Goal: Task Accomplishment & Management: Manage account settings

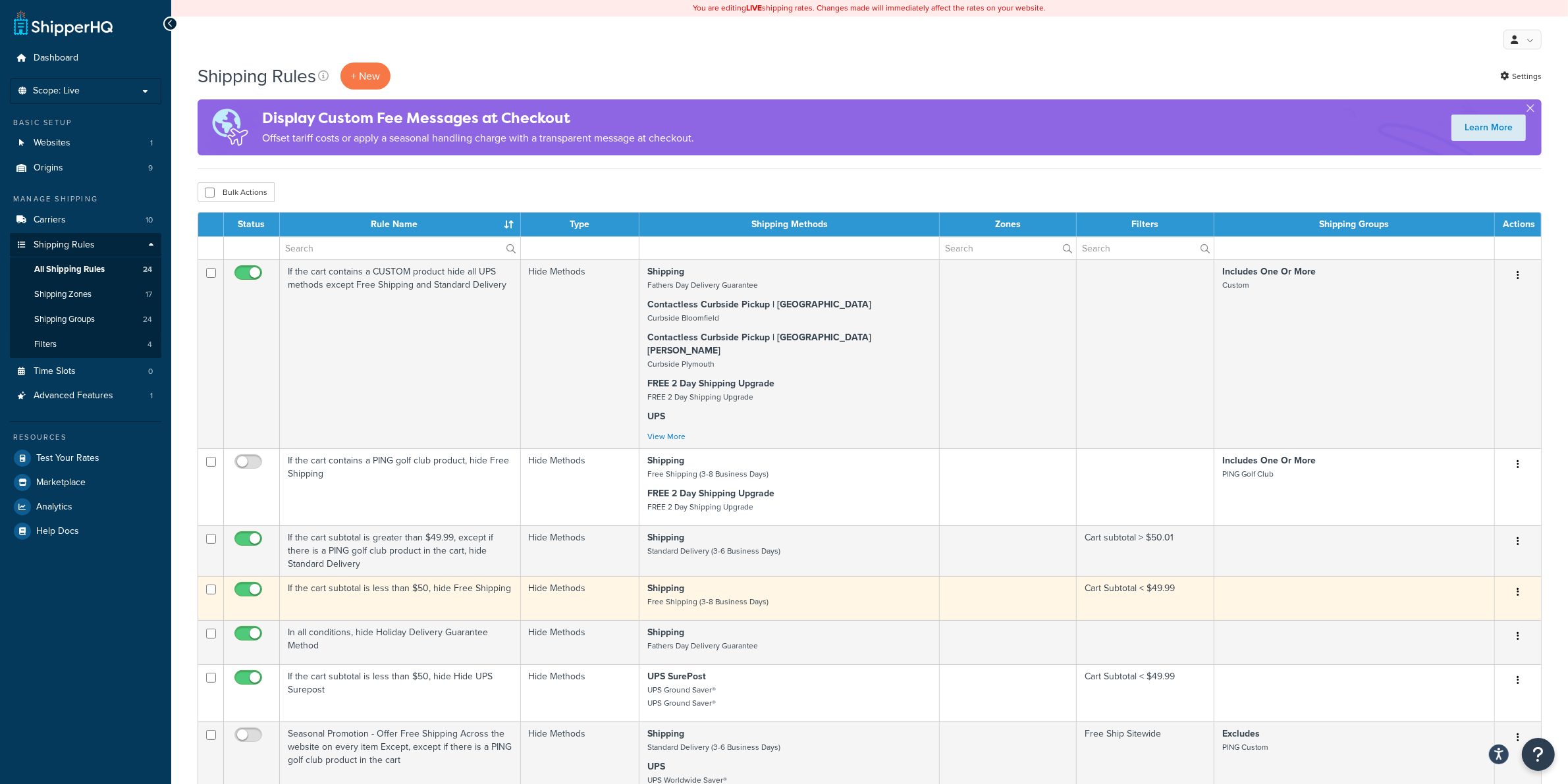
click at [246, 585] on input "checkbox" at bounding box center [250, 593] width 36 height 17
checkbox input "true"
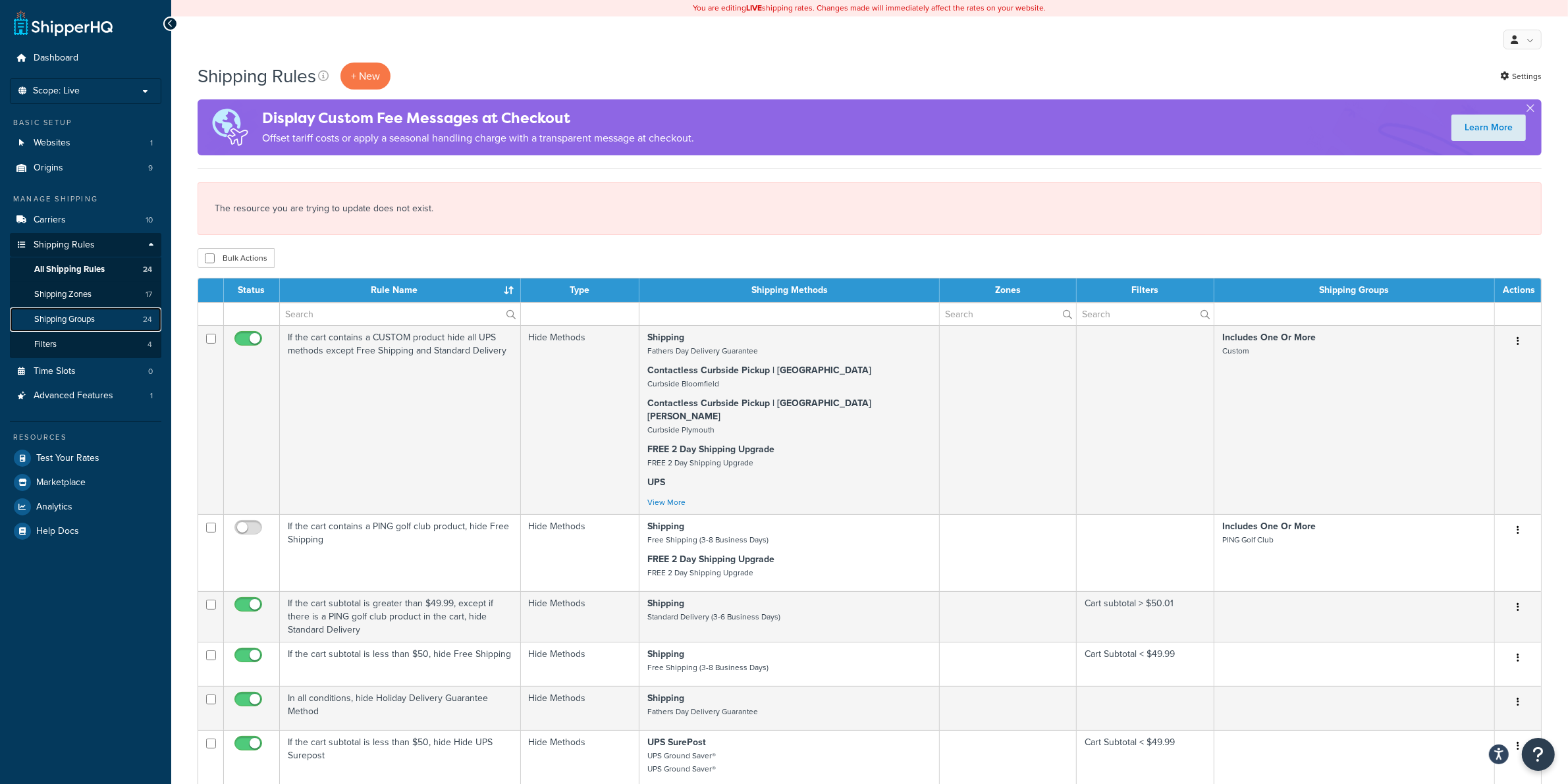
click at [71, 316] on span "Shipping Groups" at bounding box center [64, 320] width 61 height 12
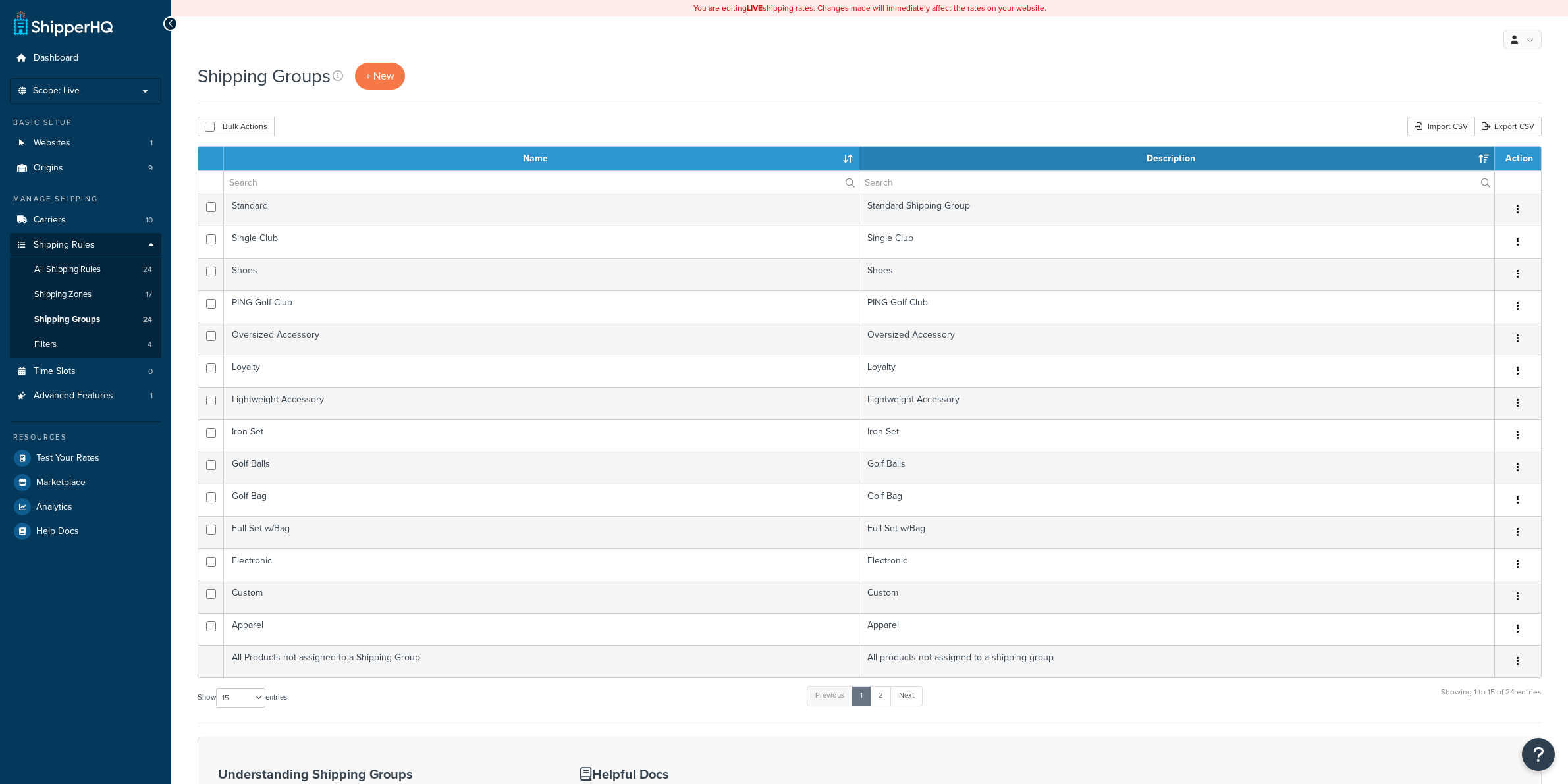
select select "15"
click at [94, 320] on span "Shipping Groups" at bounding box center [66, 320] width 66 height 12
select select "15"
click at [64, 316] on span "Shipping Groups" at bounding box center [66, 320] width 66 height 12
select select "15"
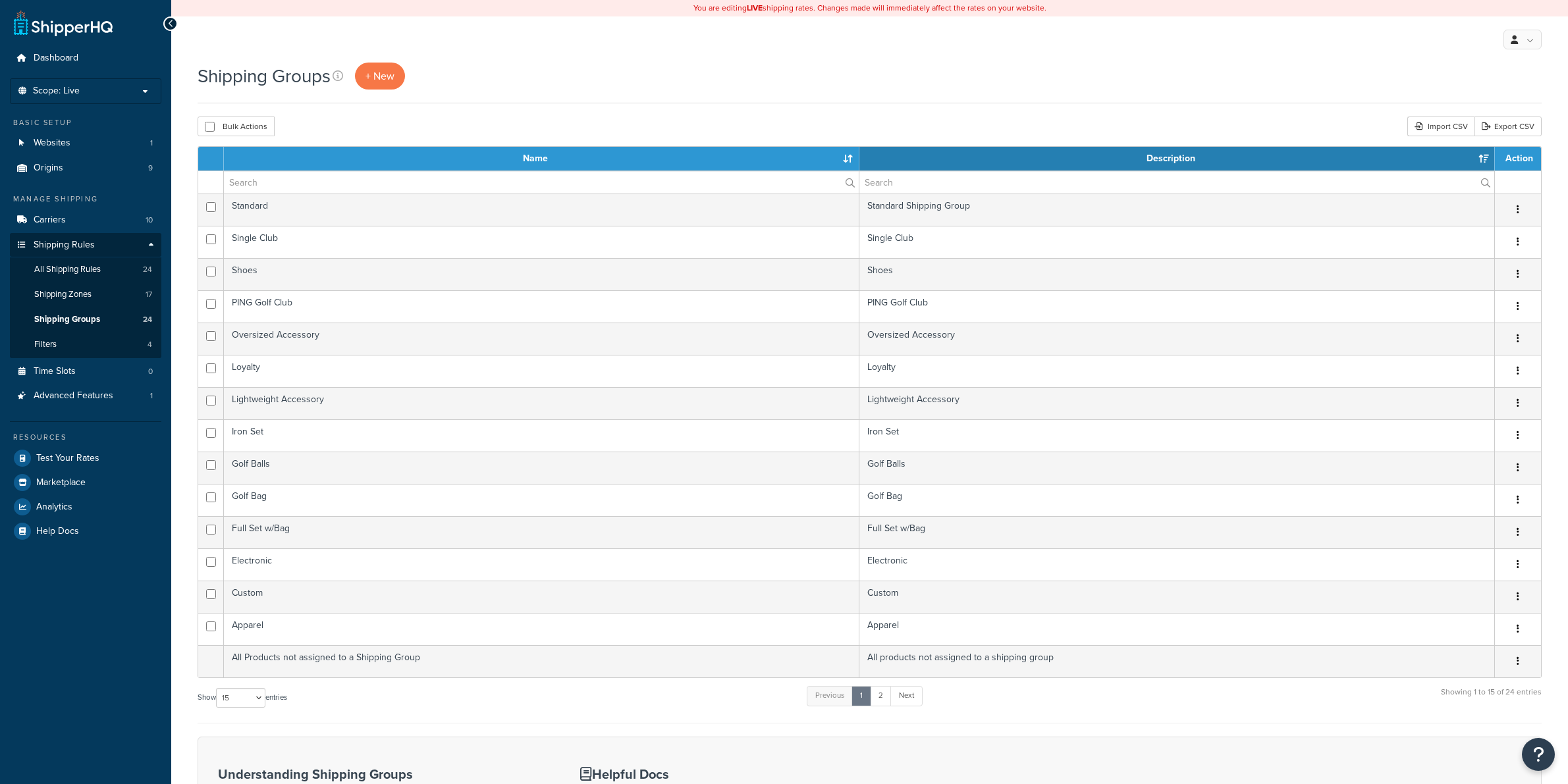
select select "15"
click at [54, 138] on span "Websites" at bounding box center [52, 144] width 37 height 12
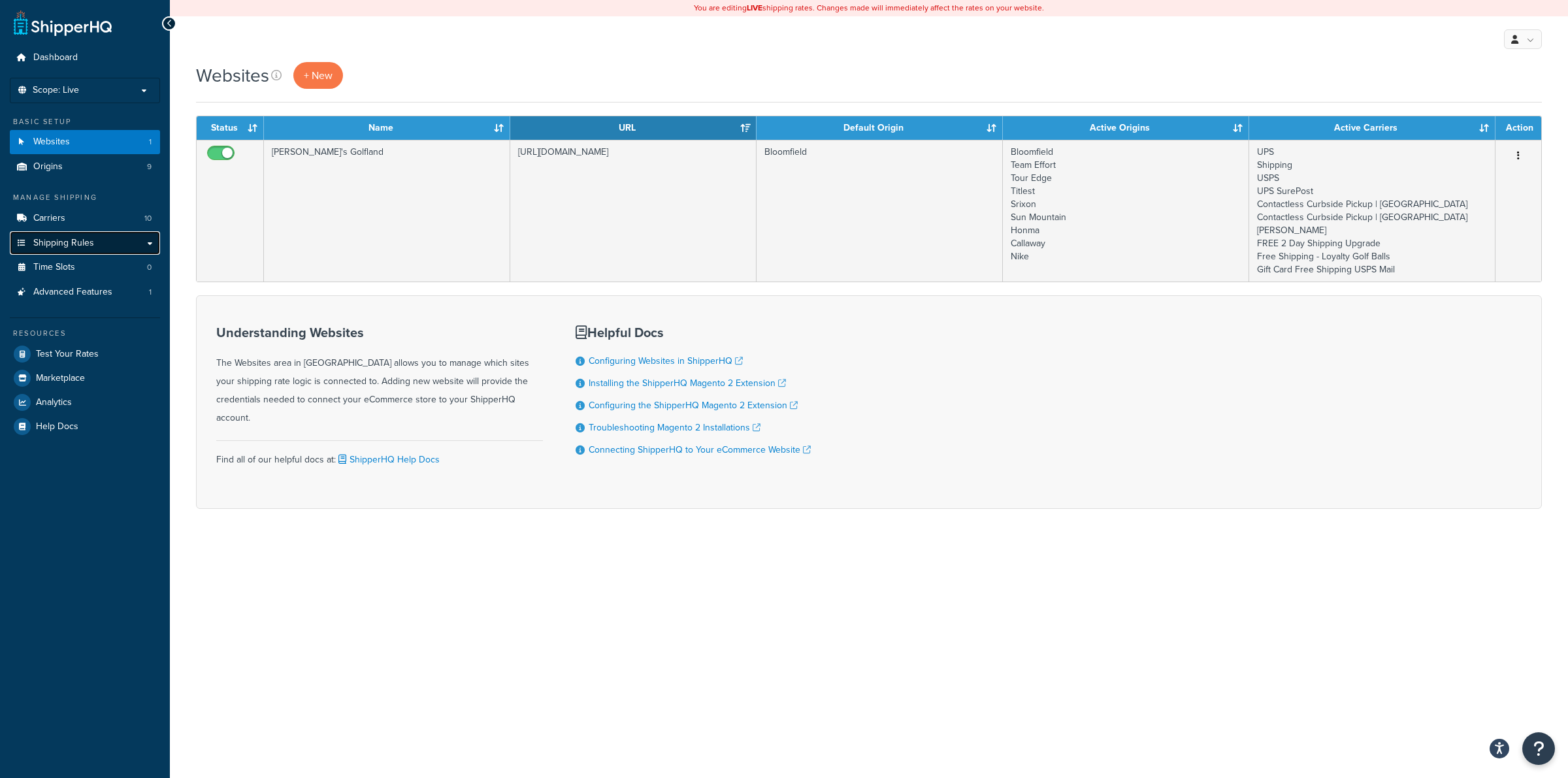
click at [64, 249] on link "Shipping Rules" at bounding box center [85, 243] width 150 height 24
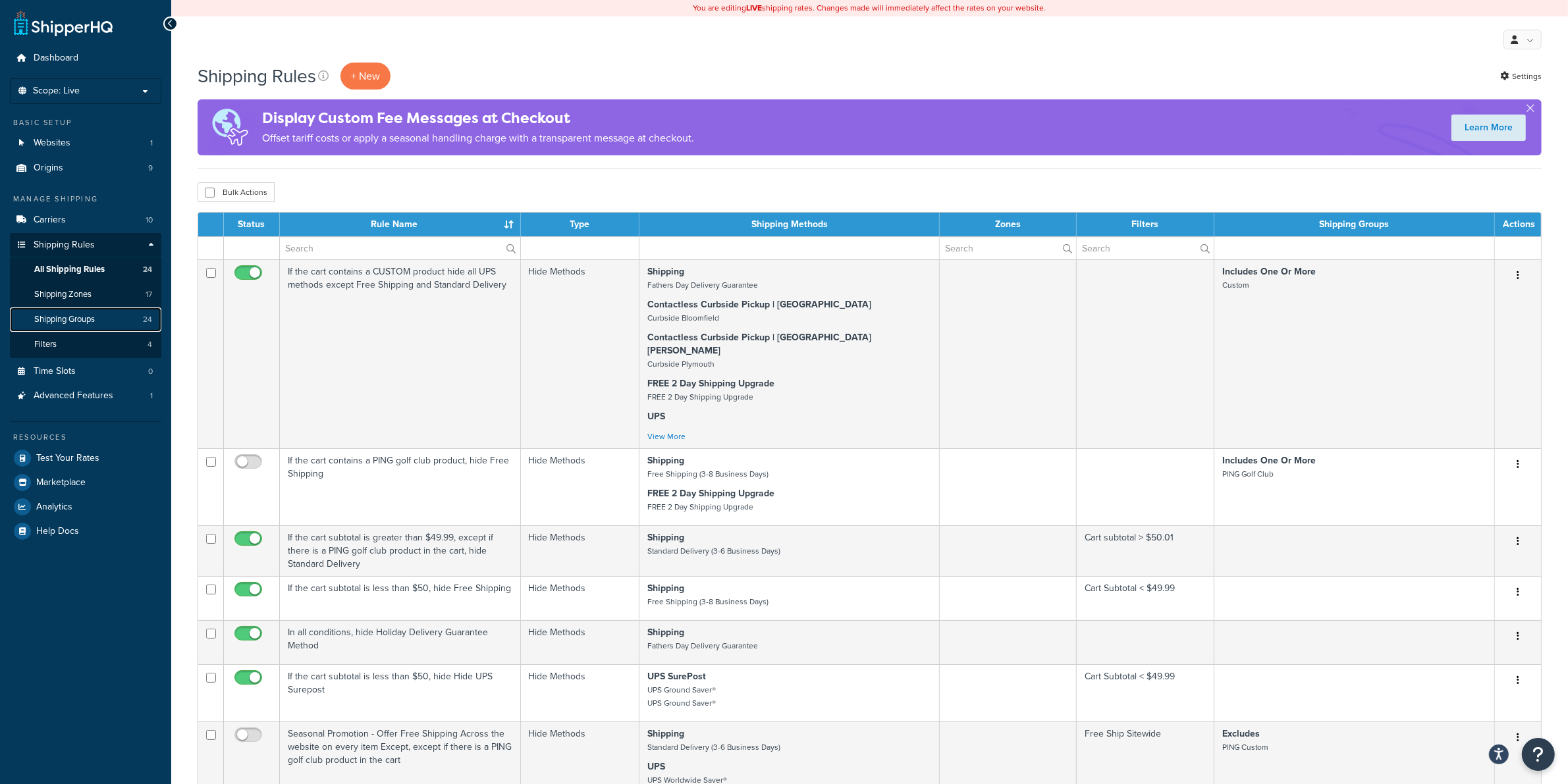
click at [71, 318] on span "Shipping Groups" at bounding box center [64, 320] width 61 height 12
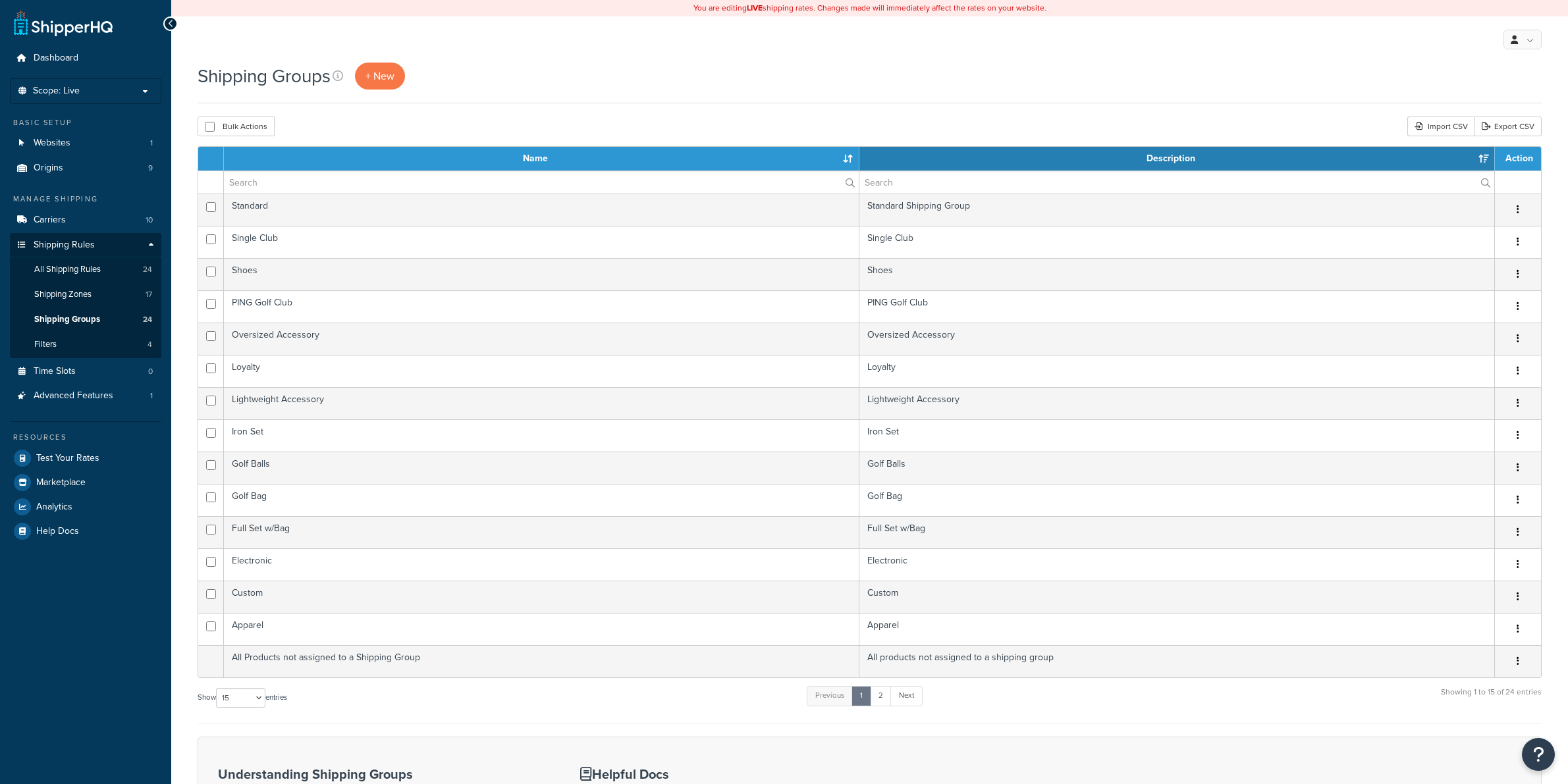
select select "15"
click at [72, 270] on span "All Shipping Rules" at bounding box center [67, 270] width 66 height 12
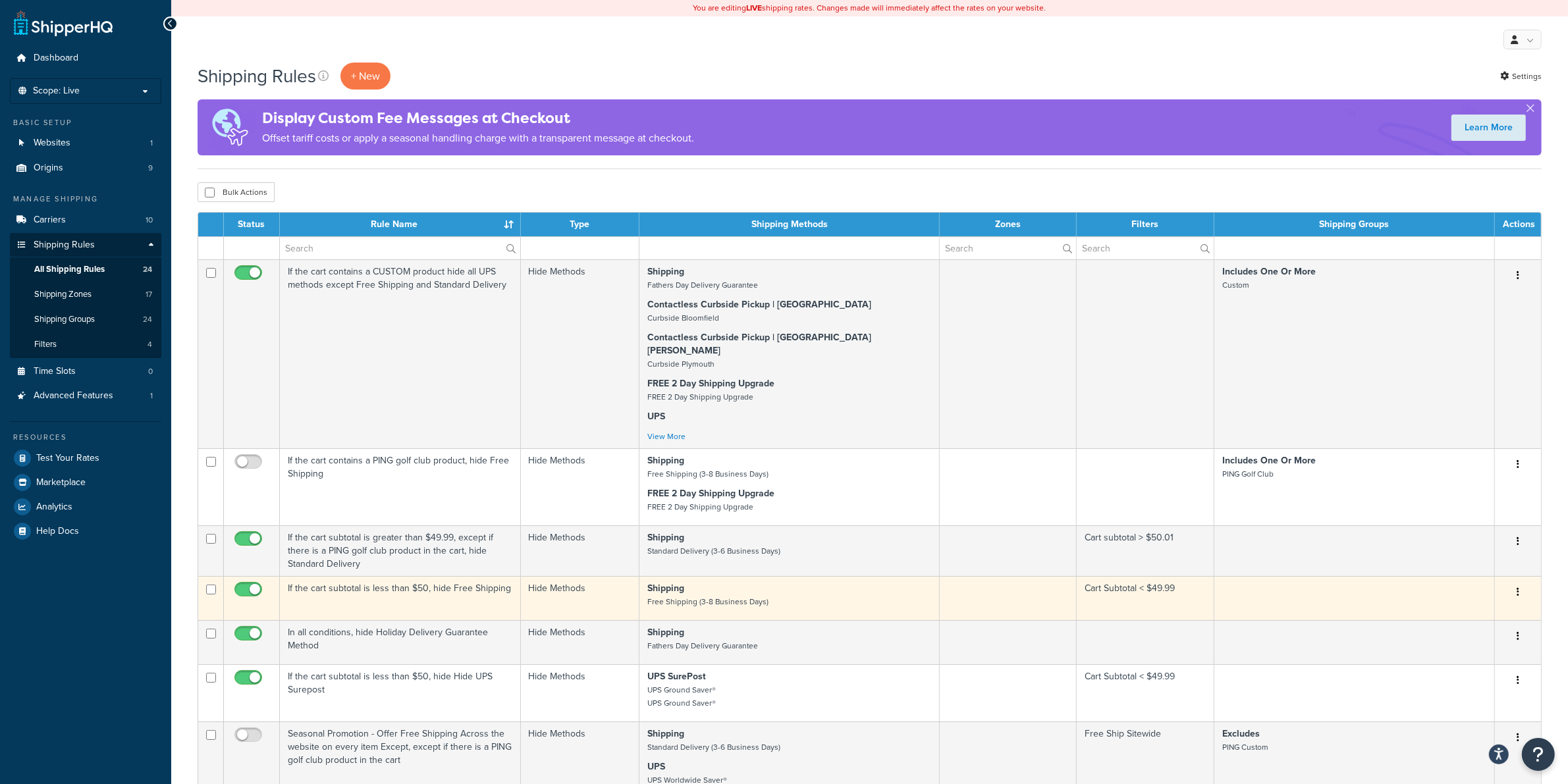
click at [245, 585] on input "checkbox" at bounding box center [250, 593] width 36 height 17
checkbox input "false"
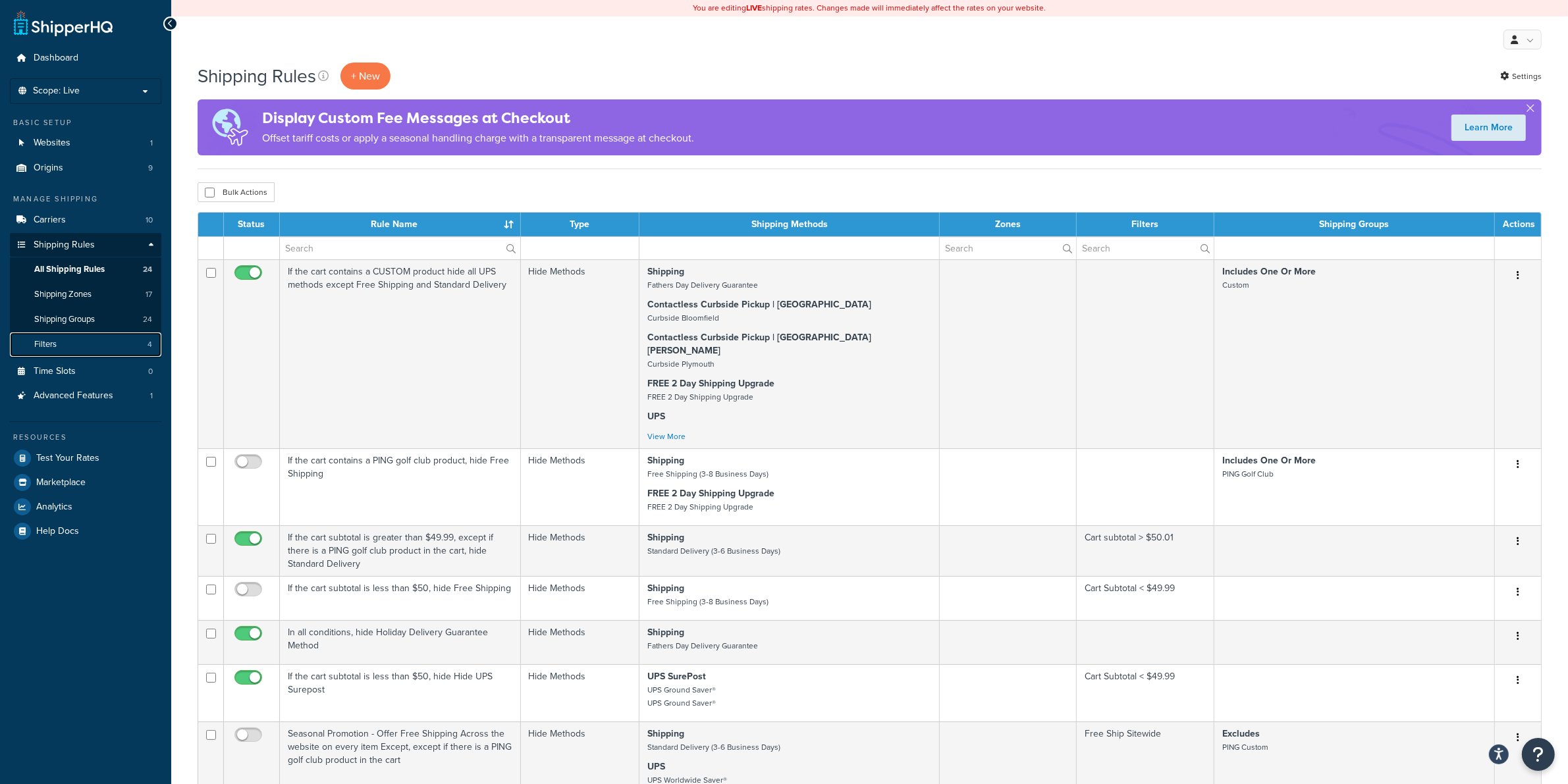
click at [53, 340] on span "Filters" at bounding box center [45, 345] width 22 height 12
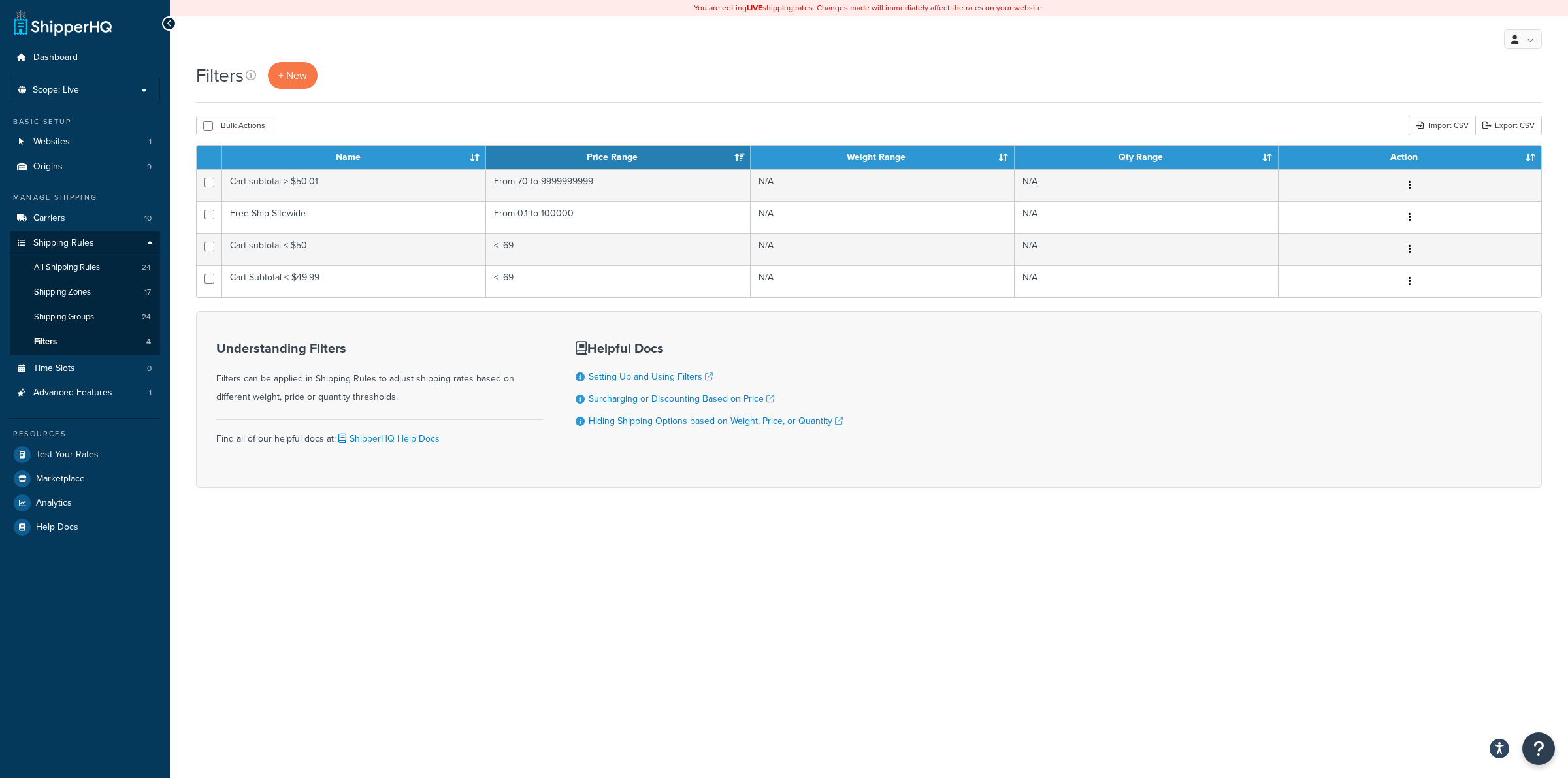
click at [802, 525] on div "Filters + New Bulk Actions Duplicate [GEOGRAPHIC_DATA] Import CSV Export CSV Co…" at bounding box center [869, 298] width 1398 height 472
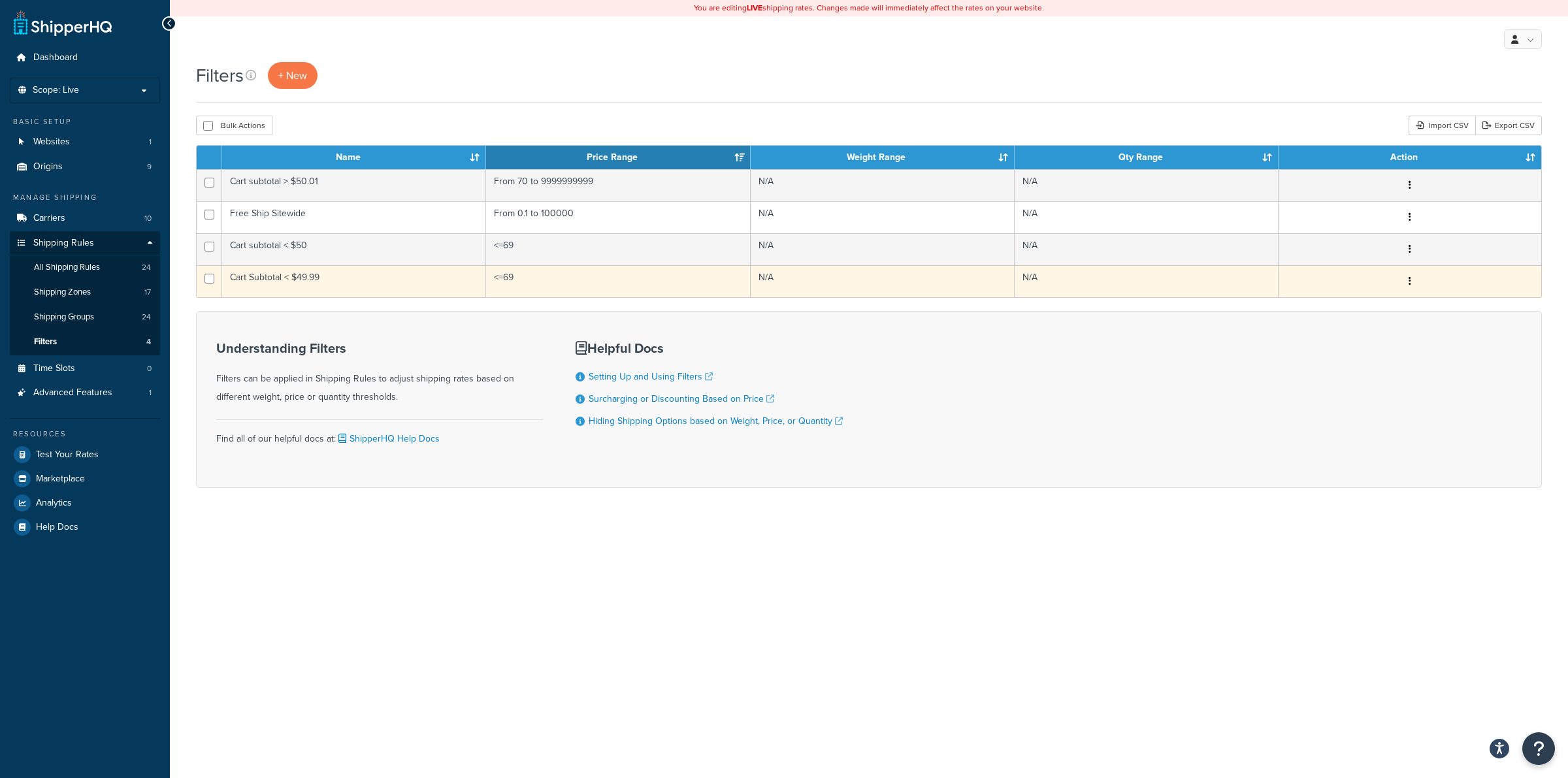
click at [307, 278] on td "Cart Subtotal < $49.99" at bounding box center [354, 281] width 264 height 32
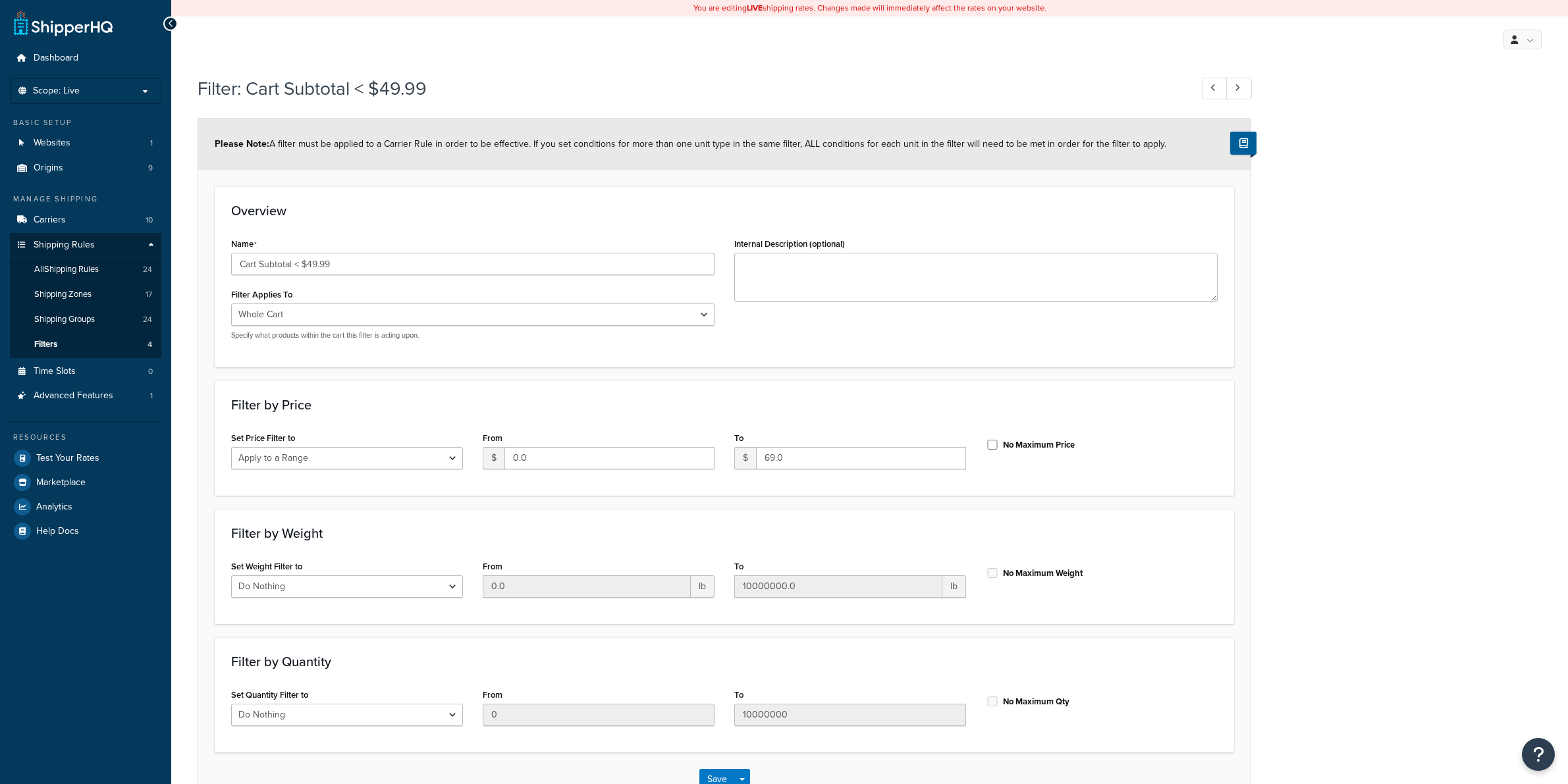
select select "range"
click at [991, 442] on input "No Maximum Price" at bounding box center [992, 445] width 13 height 10
checkbox input "true"
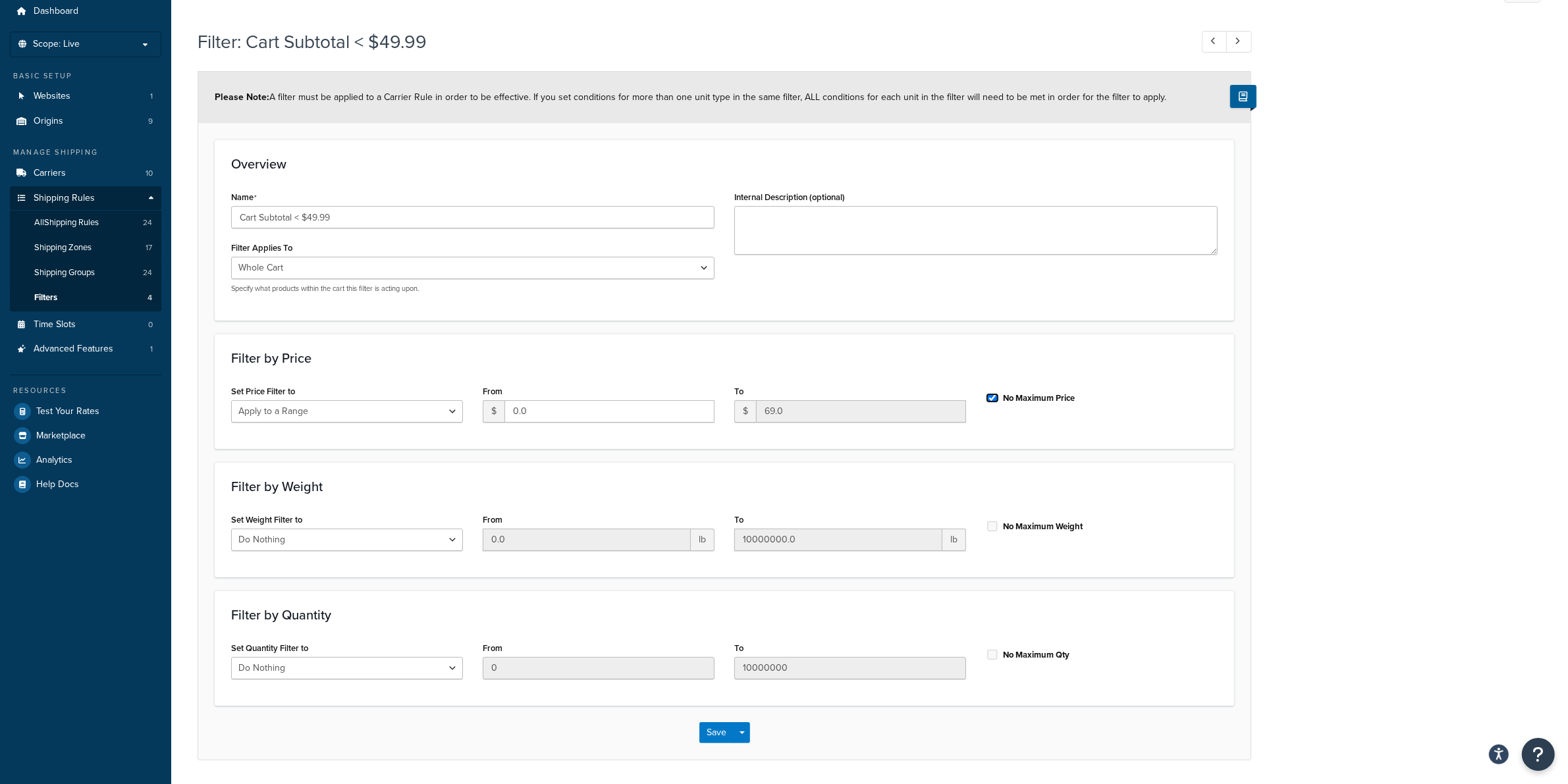
scroll to position [89, 0]
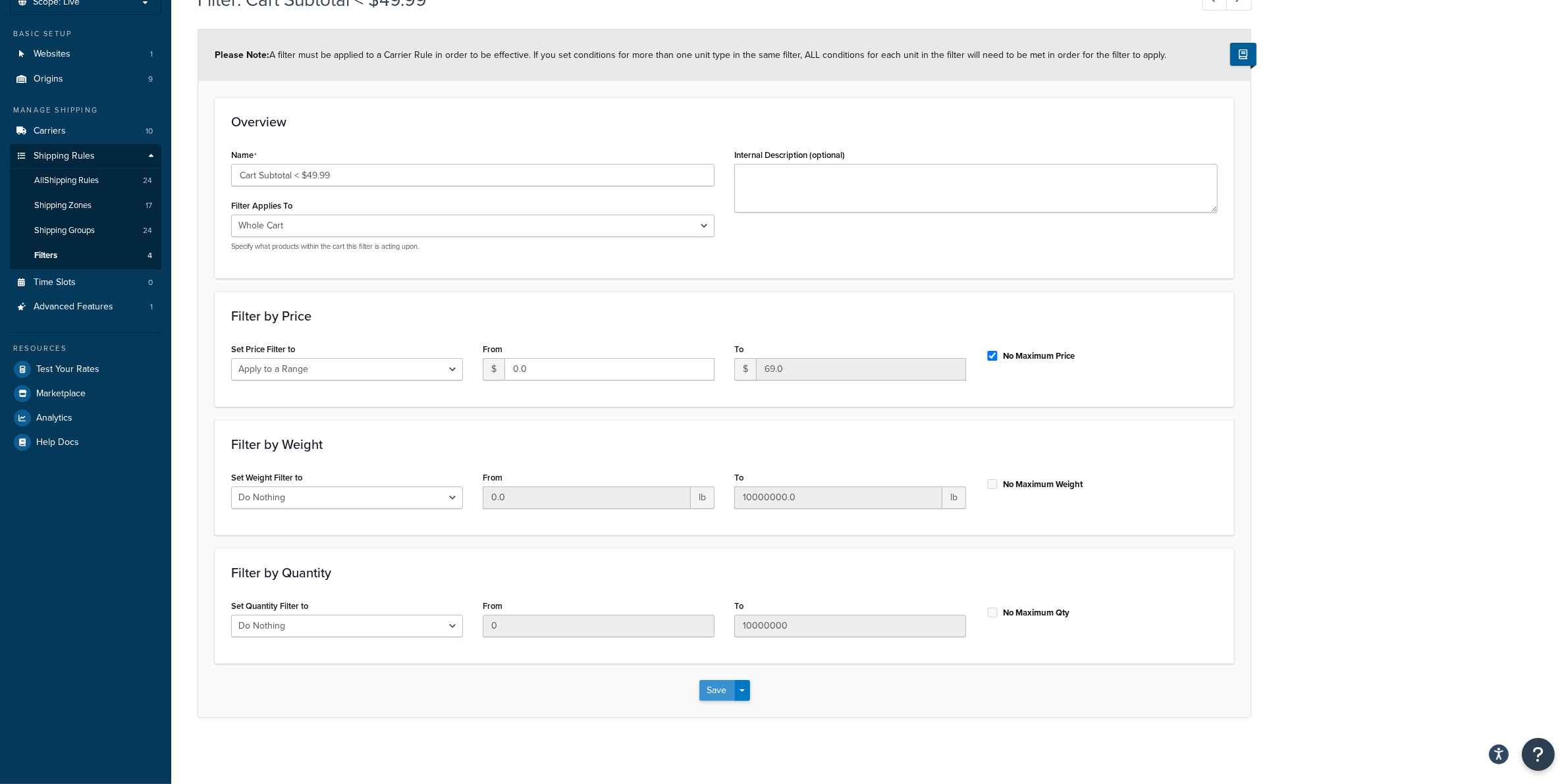
click at [724, 689] on button "Save" at bounding box center [716, 690] width 35 height 21
